Goal: Navigation & Orientation: Find specific page/section

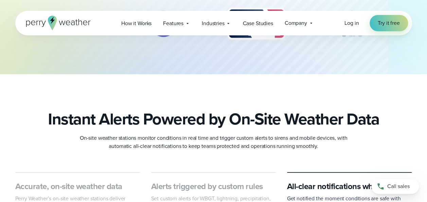
scroll to position [271, 0]
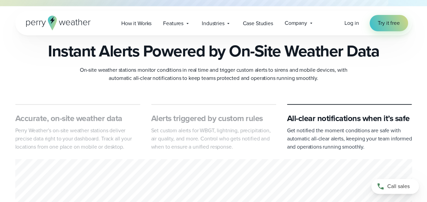
click at [28, 130] on p "Perry Weather’s on-site weather stations deliver precise data right to your das…" at bounding box center [77, 138] width 125 height 24
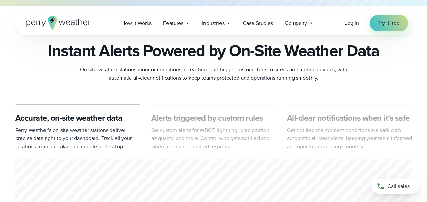
scroll to position [305, 0]
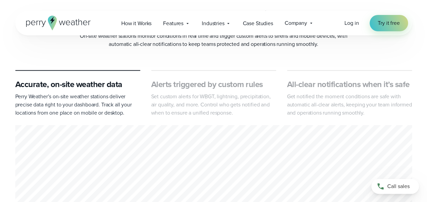
click at [196, 108] on p "Set custom alerts for WBGT, lightning, precipitation, air quality, and more. Co…" at bounding box center [213, 104] width 125 height 24
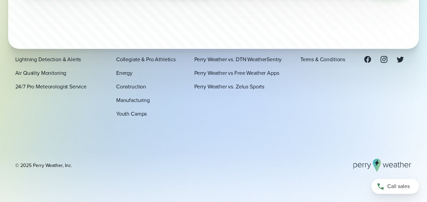
scroll to position [2315, 0]
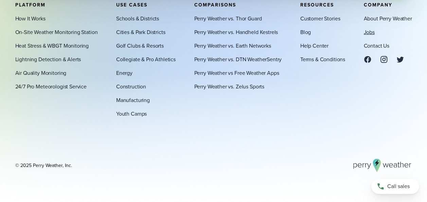
click at [368, 34] on link "Jobs" at bounding box center [368, 32] width 11 height 8
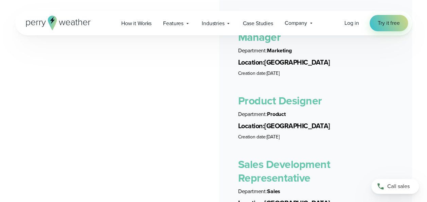
scroll to position [1595, 0]
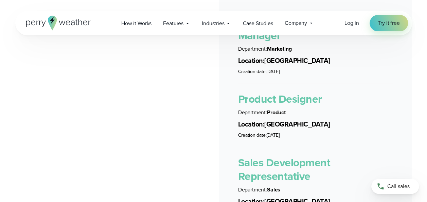
click at [290, 160] on link "Sales Development Representative" at bounding box center [284, 169] width 92 height 30
